Goal: Complete application form

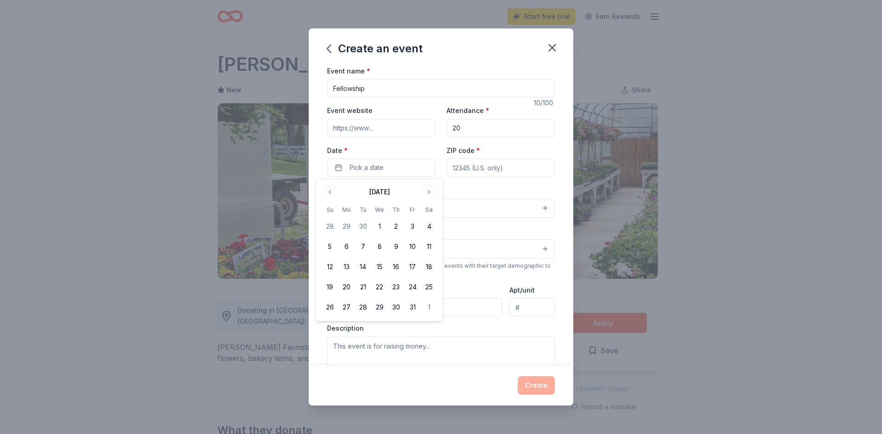
scroll to position [367, 0]
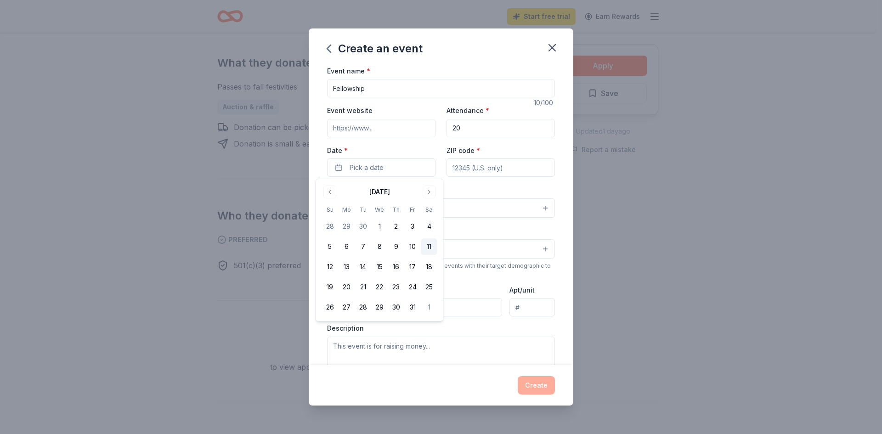
click at [427, 243] on button "11" at bounding box center [429, 246] width 17 height 17
click at [494, 170] on input "ZIP code *" at bounding box center [500, 167] width 108 height 18
type input "60538"
click at [462, 206] on button "Select" at bounding box center [441, 207] width 228 height 19
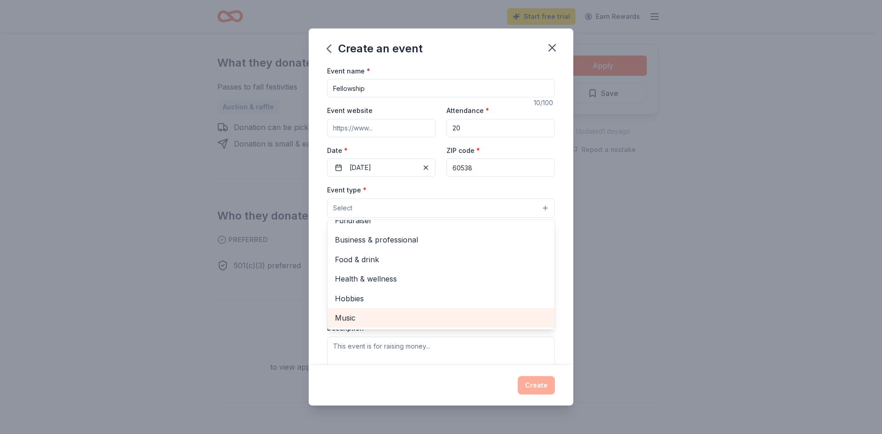
scroll to position [0, 0]
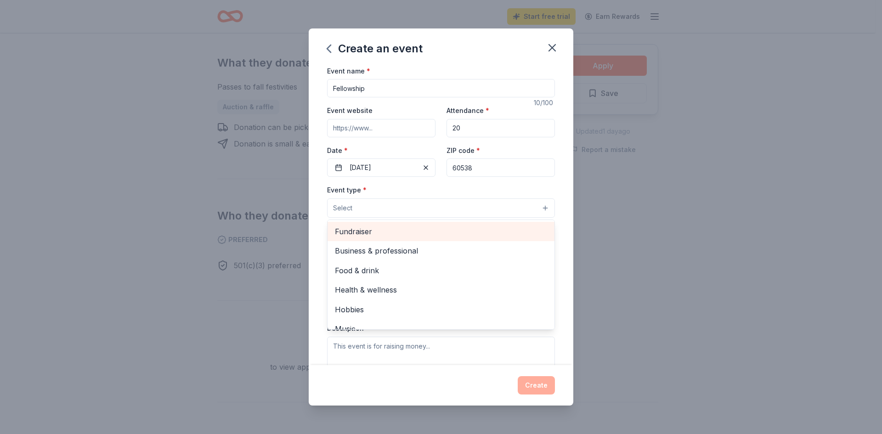
click at [506, 231] on span "Fundraiser" at bounding box center [441, 231] width 212 height 12
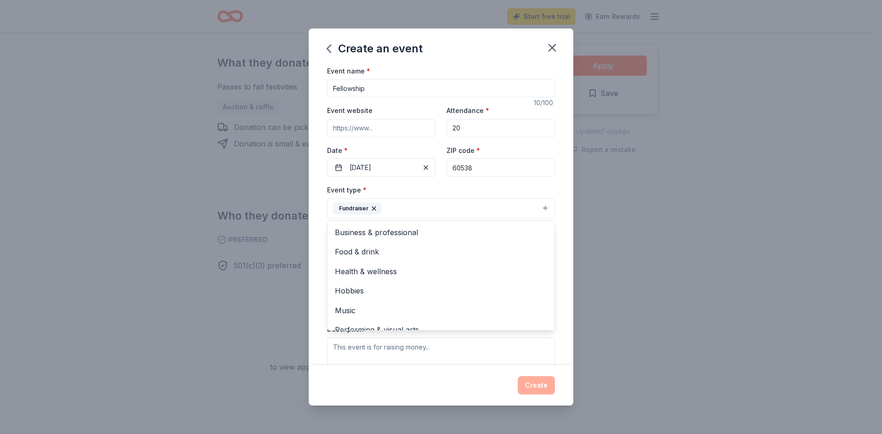
click at [507, 188] on div "Event type * Fundraiser Business & professional Food & drink Health & wellness …" at bounding box center [441, 201] width 228 height 34
click at [465, 254] on button "Select" at bounding box center [441, 249] width 228 height 19
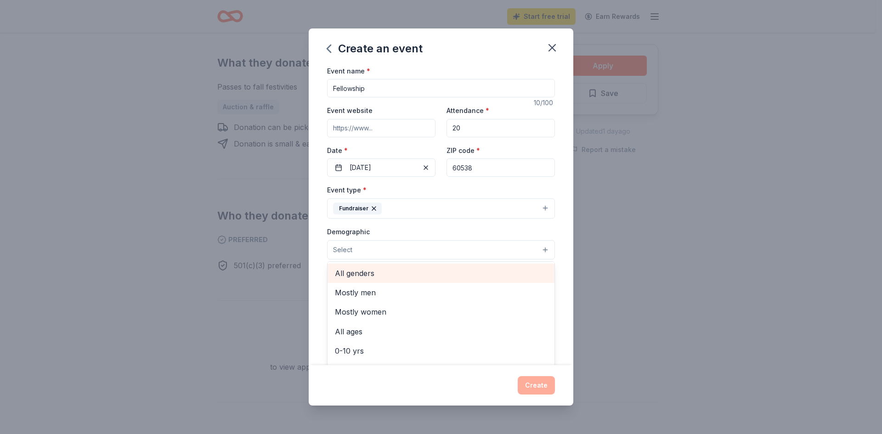
click at [465, 267] on span "All genders" at bounding box center [441, 273] width 212 height 12
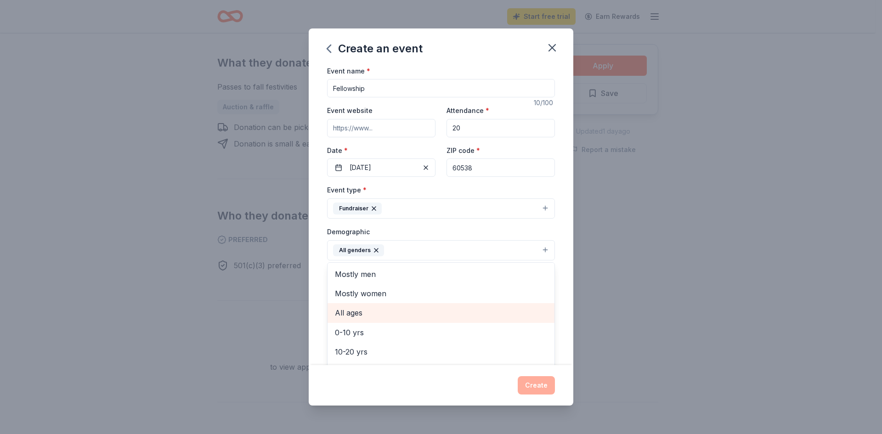
click at [466, 311] on span "All ages" at bounding box center [441, 313] width 212 height 12
click at [472, 227] on div "Demographic All genders All ages Mostly men Mostly women 0-10 yrs 10-20 yrs 20-…" at bounding box center [441, 243] width 228 height 34
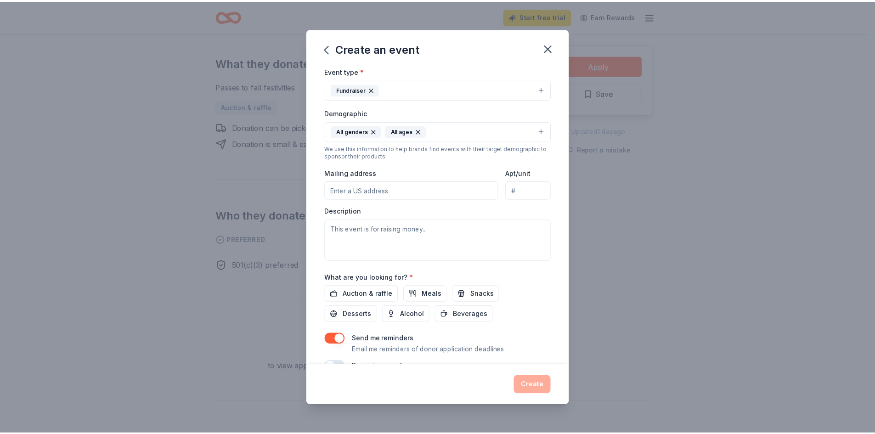
scroll to position [140, 0]
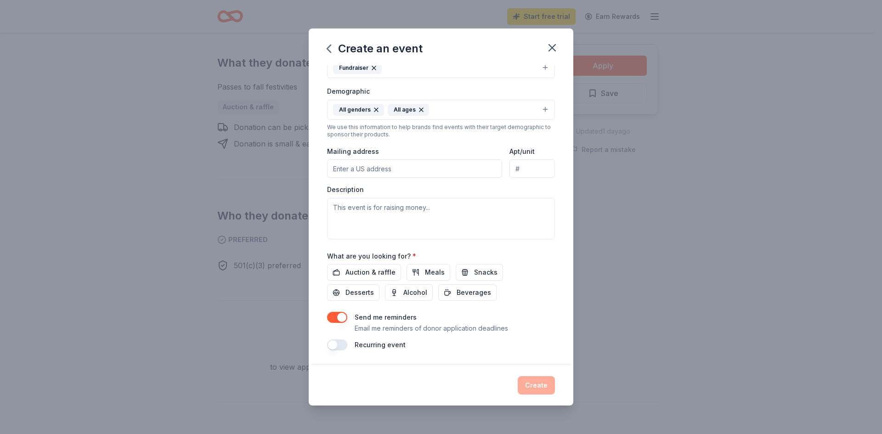
click at [433, 168] on input "Mailing address" at bounding box center [414, 168] width 175 height 18
click at [379, 270] on span "Auction & raffle" at bounding box center [370, 272] width 50 height 11
click at [375, 168] on input "Mailing address" at bounding box center [414, 168] width 175 height 18
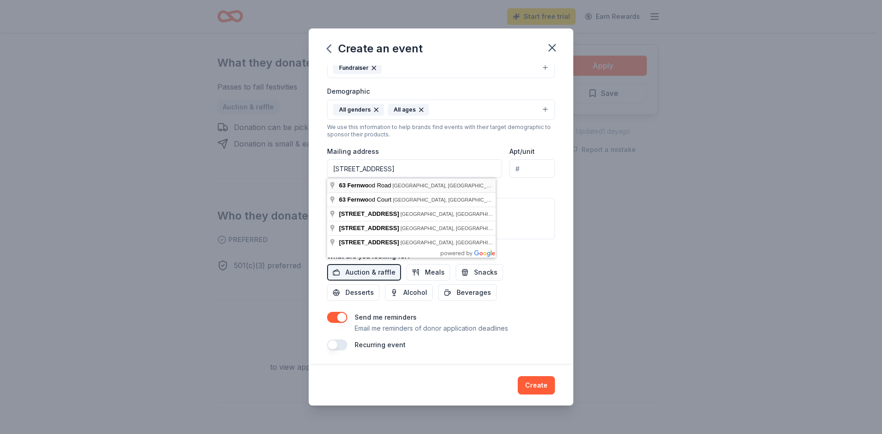
type input "63 Fernwood Road, Montgomery, IL, 60538"
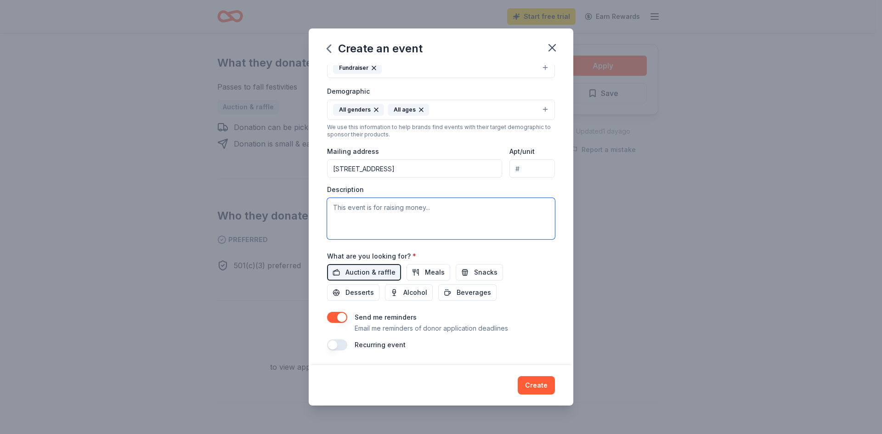
click at [446, 208] on textarea at bounding box center [441, 218] width 228 height 41
type textarea "This event is for a fellowship event"
click at [546, 384] on button "Create" at bounding box center [535, 385] width 37 height 18
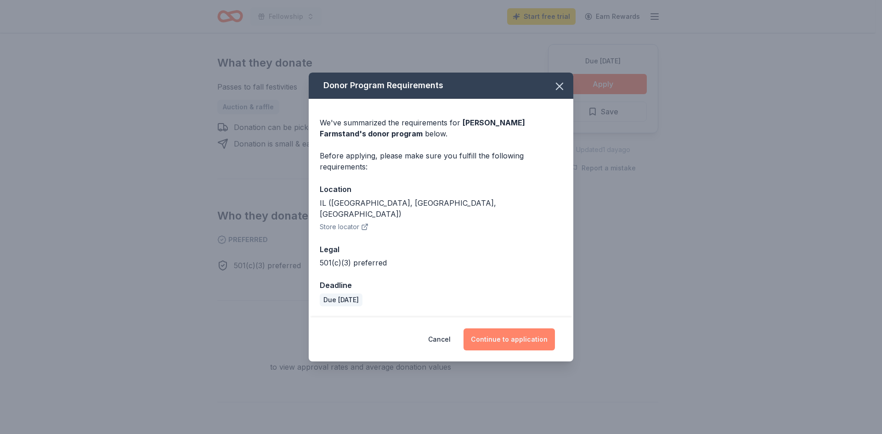
click at [538, 340] on button "Continue to application" at bounding box center [508, 339] width 91 height 22
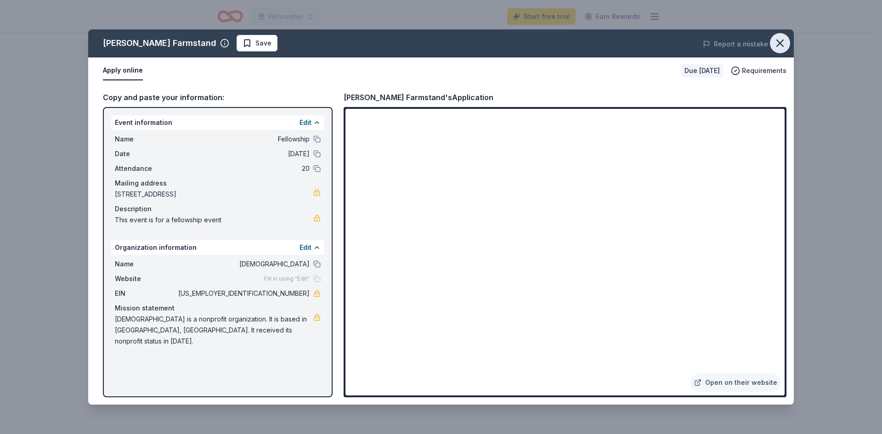
click at [781, 41] on icon "button" at bounding box center [779, 43] width 6 height 6
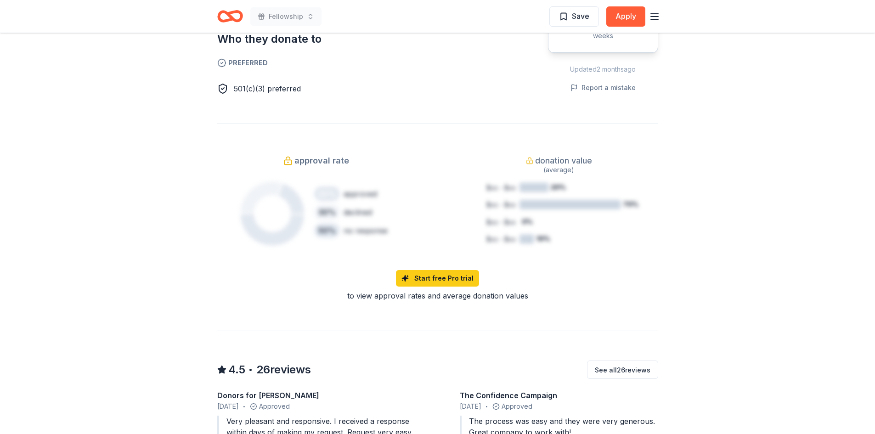
scroll to position [551, 0]
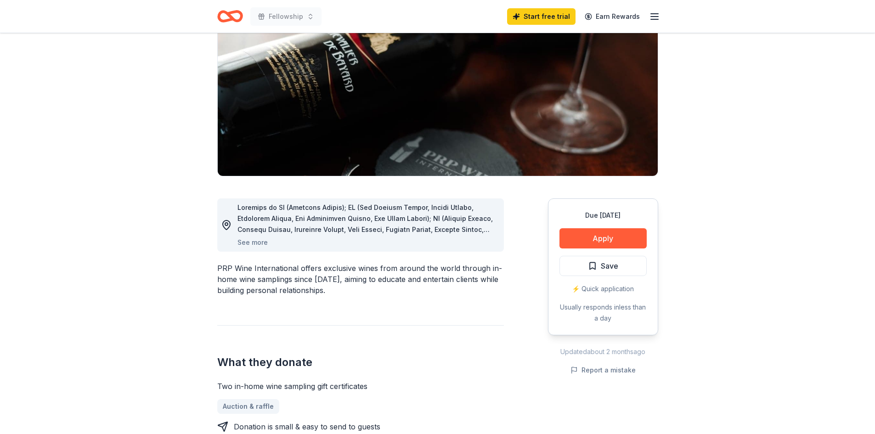
scroll to position [138, 0]
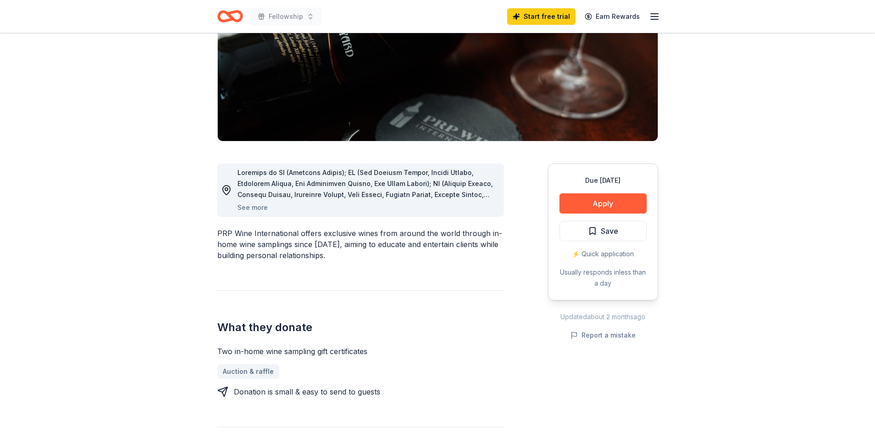
click at [257, 200] on div "See more" at bounding box center [366, 190] width 259 height 46
click at [258, 205] on button "See more" at bounding box center [252, 207] width 30 height 11
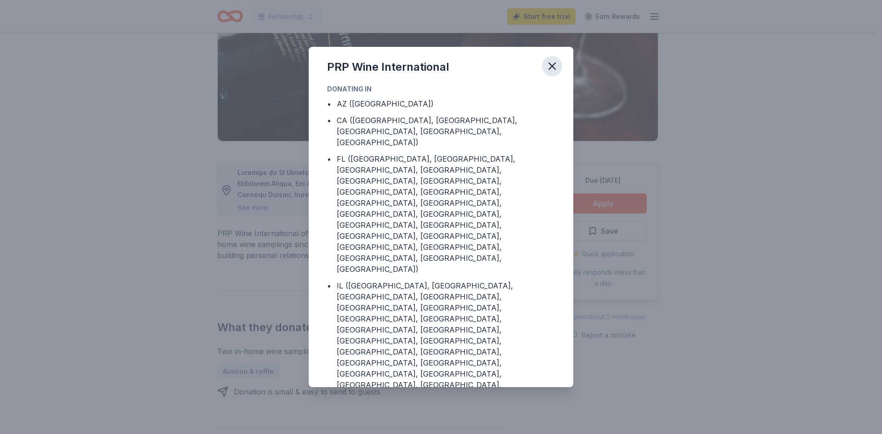
click at [552, 62] on icon "button" at bounding box center [551, 66] width 13 height 13
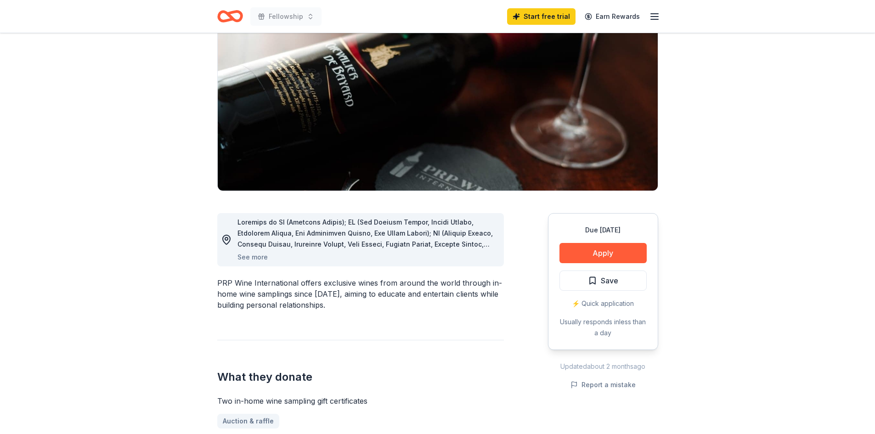
scroll to position [0, 0]
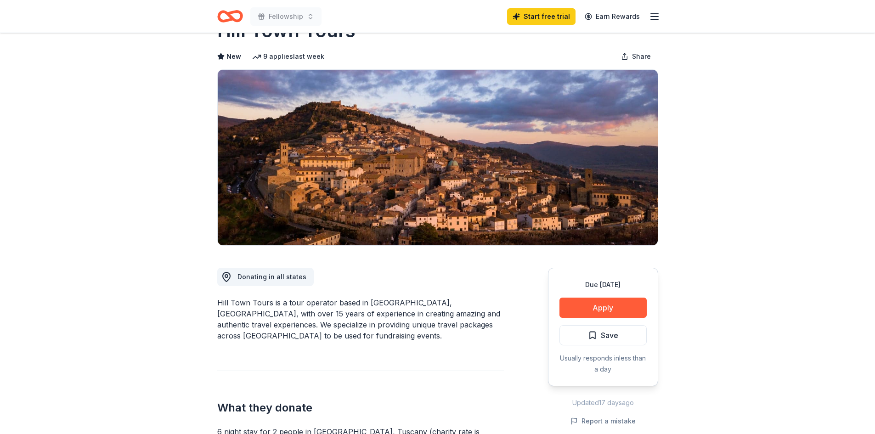
scroll to position [184, 0]
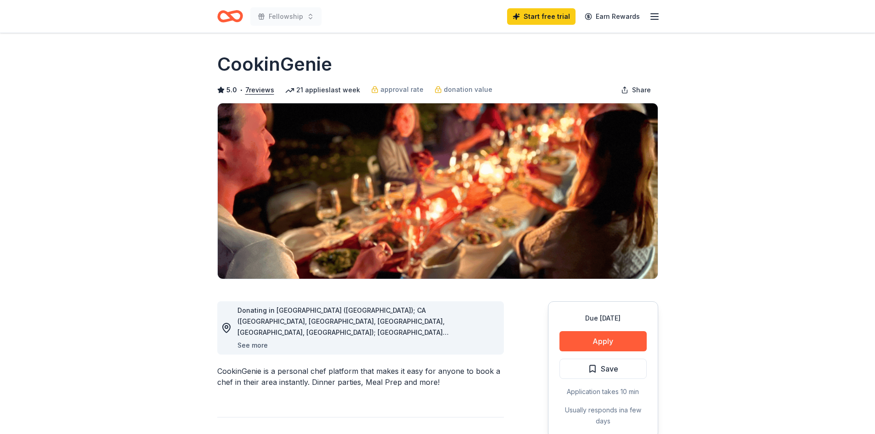
click at [255, 346] on button "See more" at bounding box center [252, 345] width 30 height 11
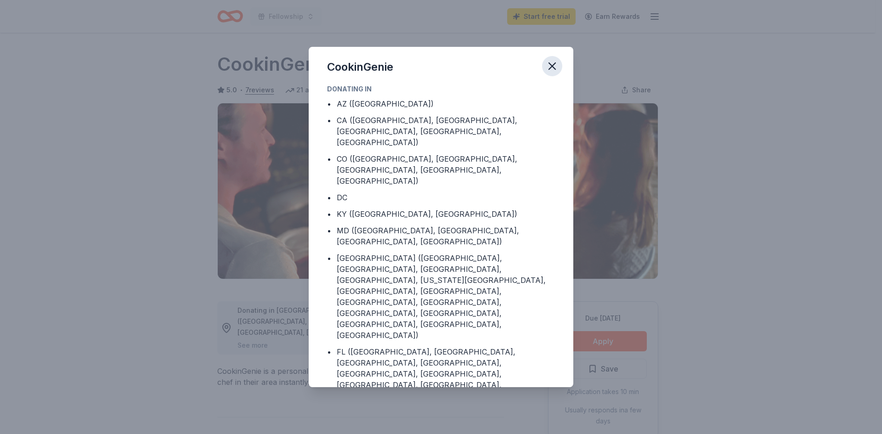
click at [549, 66] on icon "button" at bounding box center [551, 66] width 13 height 13
